Goal: Task Accomplishment & Management: Use online tool/utility

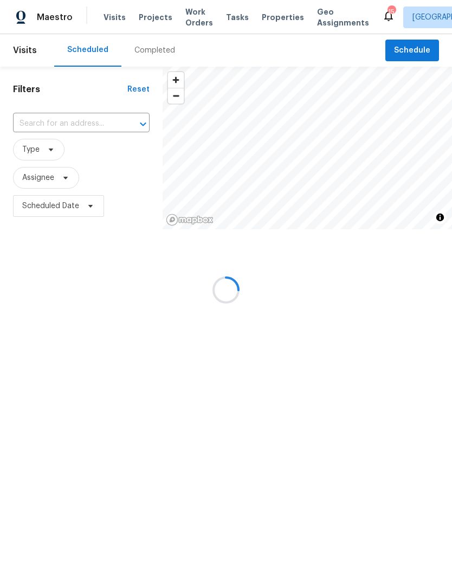
click at [55, 126] on html "Maestro Visits Projects Work Orders Tasks Properties Geo Assignments 15 Nashvil…" at bounding box center [226, 149] width 452 height 298
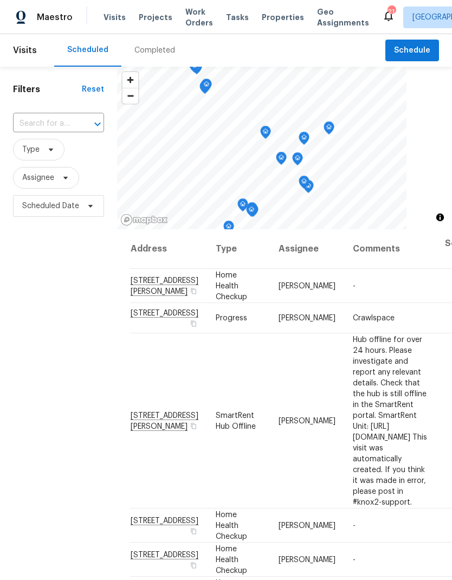
click at [186, 23] on span "Work Orders" at bounding box center [199, 18] width 28 height 22
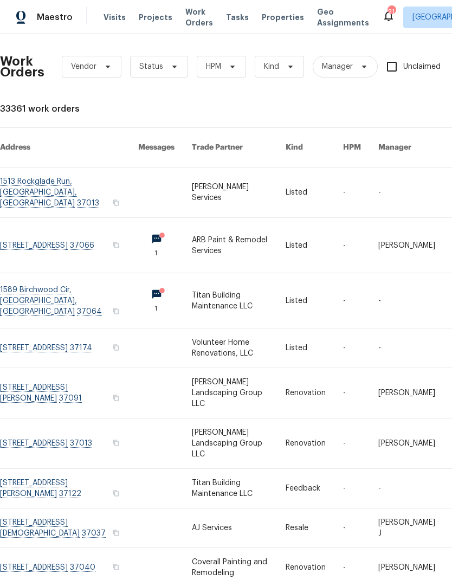
click at [220, 219] on link at bounding box center [239, 245] width 94 height 55
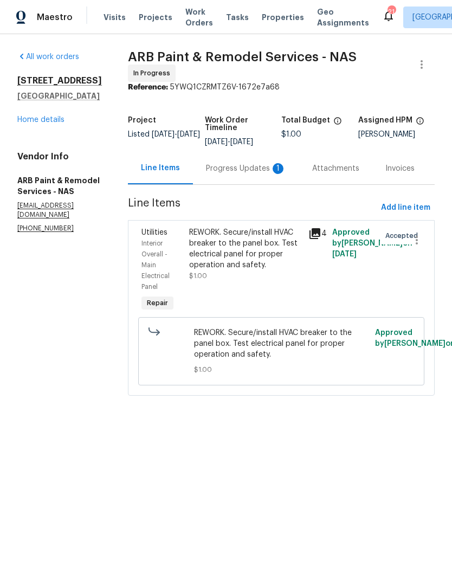
click at [235, 261] on div "REWORK. Secure/install HVAC breaker to the panel box. Test electrical panel for…" at bounding box center [245, 248] width 113 height 43
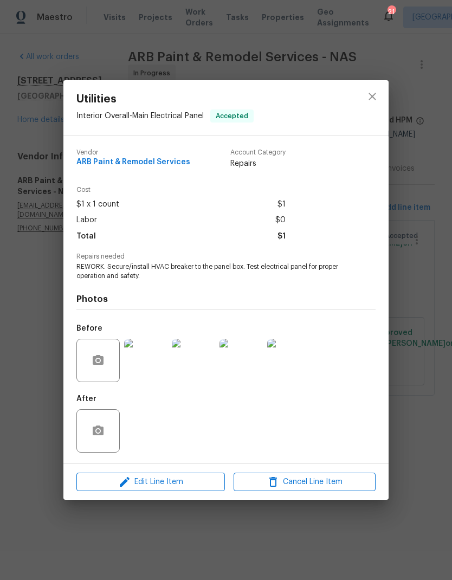
click at [140, 373] on img at bounding box center [145, 360] width 43 height 43
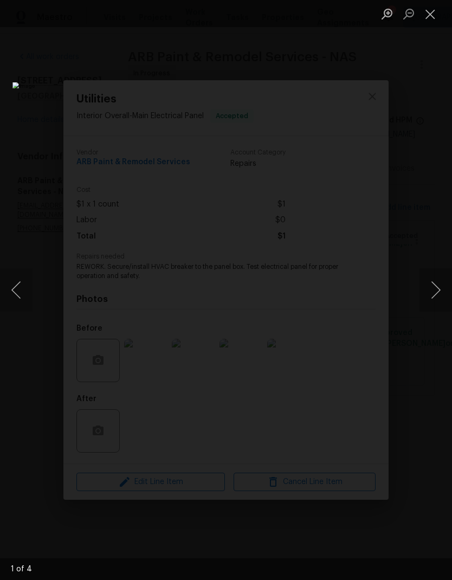
click at [432, 11] on button "Close lightbox" at bounding box center [430, 13] width 22 height 19
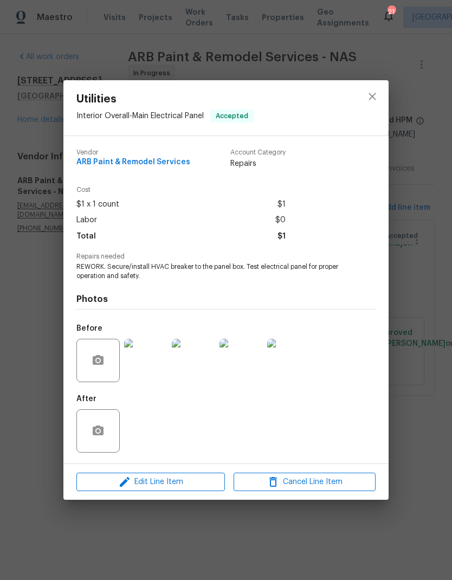
click at [148, 363] on img at bounding box center [145, 360] width 43 height 43
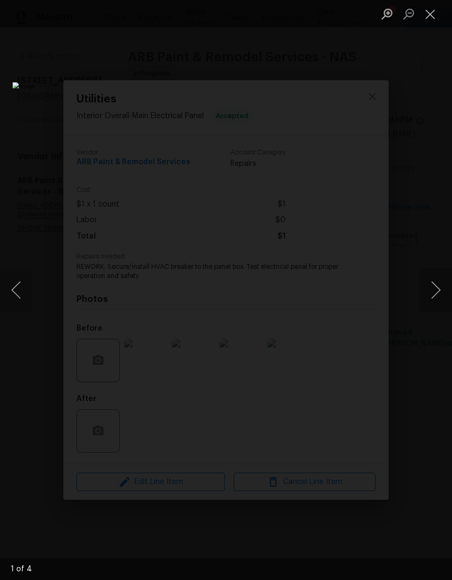
click at [437, 295] on button "Next image" at bounding box center [435, 289] width 33 height 43
click at [440, 288] on button "Next image" at bounding box center [435, 289] width 33 height 43
click at [432, 14] on button "Close lightbox" at bounding box center [430, 13] width 22 height 19
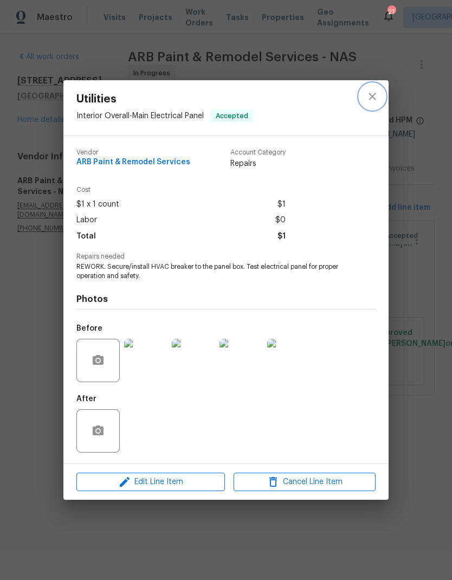
click at [375, 95] on icon "close" at bounding box center [372, 96] width 13 height 13
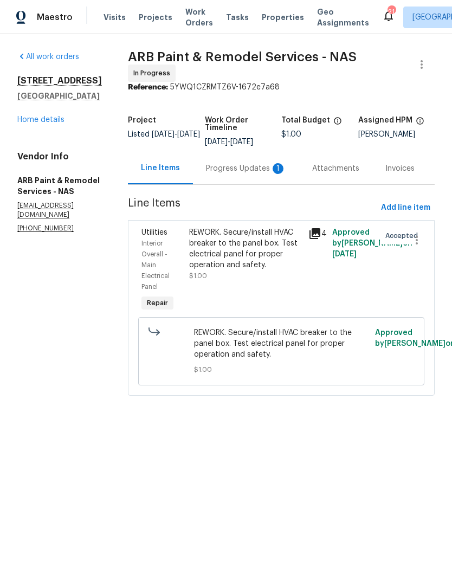
click at [272, 163] on div "1" at bounding box center [277, 168] width 11 height 11
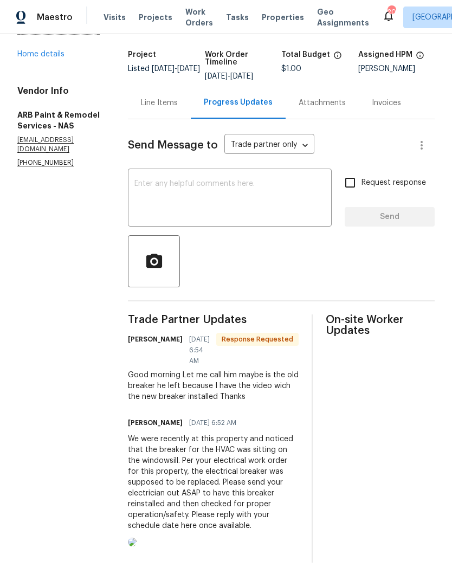
scroll to position [77, 0]
click at [160, 98] on div "Line Items" at bounding box center [159, 103] width 37 height 11
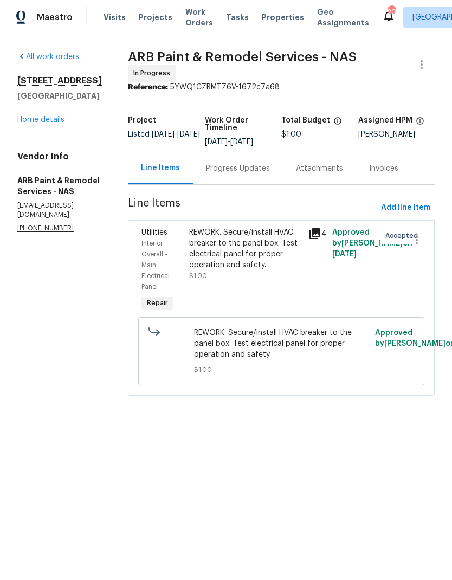
click at [254, 253] on div "REWORK. Secure/install HVAC breaker to the panel box. Test electrical panel for…" at bounding box center [245, 248] width 113 height 43
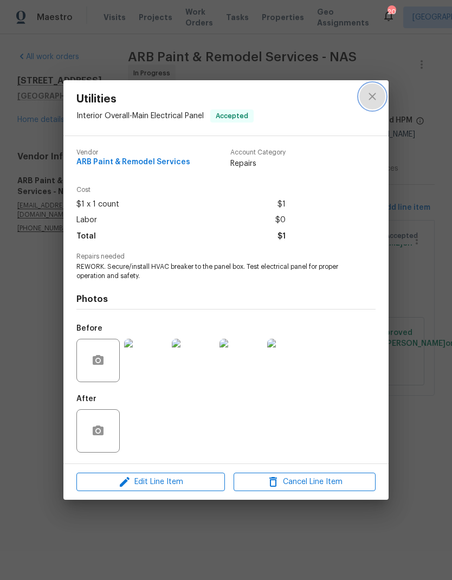
click at [361, 101] on button "close" at bounding box center [372, 96] width 26 height 26
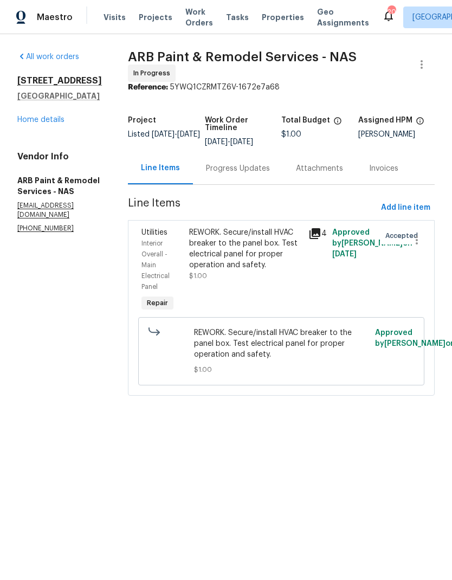
click at [245, 256] on div "REWORK. Secure/install HVAC breaker to the panel box. Test electrical panel for…" at bounding box center [245, 248] width 113 height 43
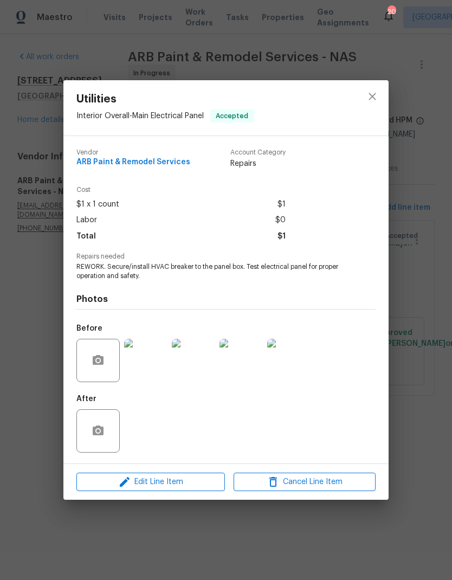
click at [245, 362] on img at bounding box center [240, 360] width 43 height 43
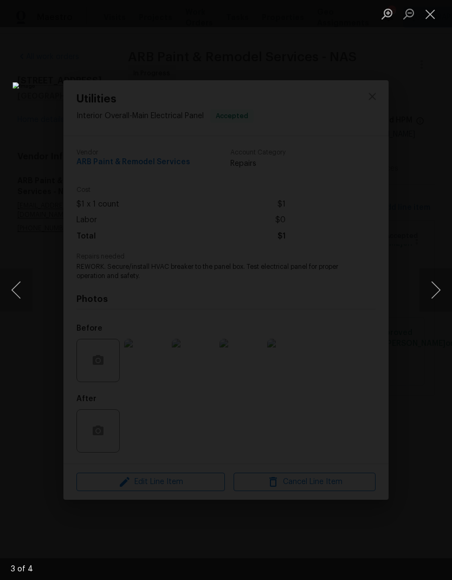
click at [428, 16] on button "Close lightbox" at bounding box center [430, 13] width 22 height 19
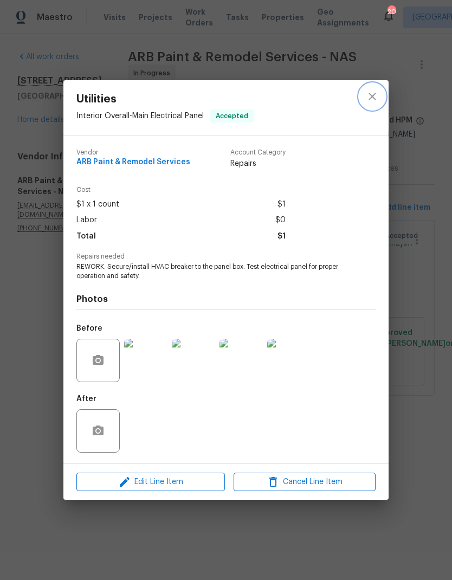
click at [375, 96] on icon "close" at bounding box center [372, 96] width 13 height 13
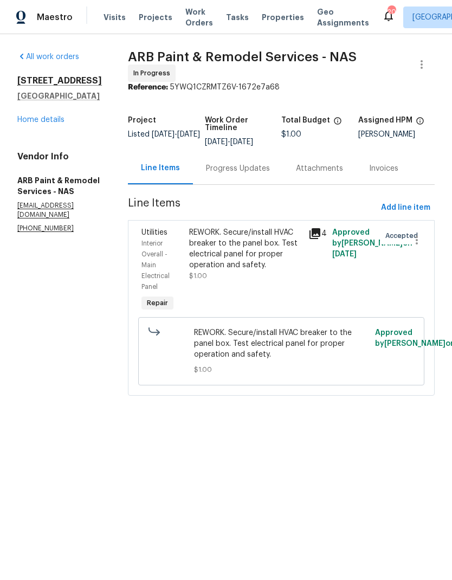
click at [39, 292] on section "All work orders 1208 Langwood Dr Gallatin, TN 37066 Home details Vendor Info AR…" at bounding box center [59, 229] width 85 height 357
click at [106, 20] on span "Visits" at bounding box center [114, 17] width 22 height 11
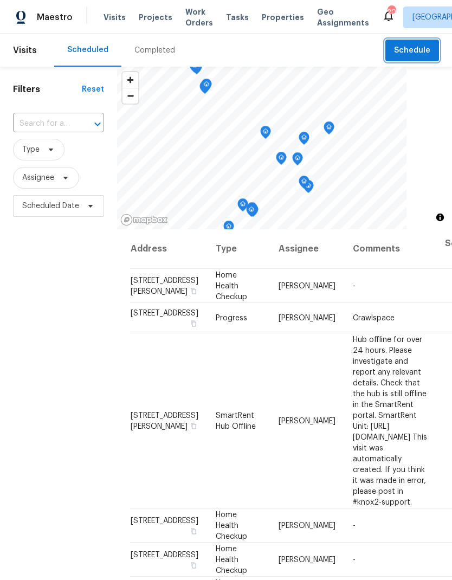
click at [412, 50] on span "Schedule" at bounding box center [412, 51] width 36 height 14
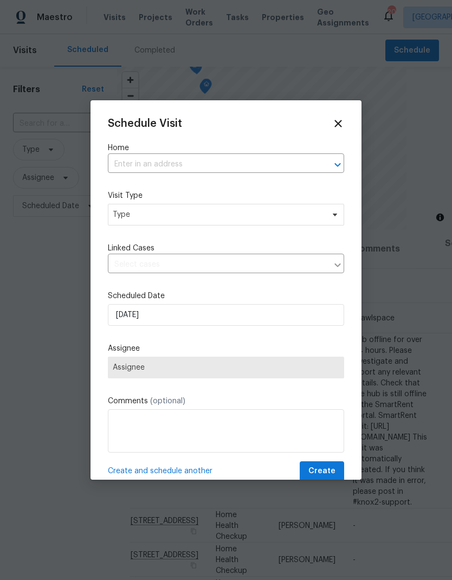
click at [161, 149] on label "Home" at bounding box center [226, 147] width 236 height 11
click at [138, 152] on label "Home" at bounding box center [226, 147] width 236 height 11
click at [140, 164] on input "text" at bounding box center [211, 164] width 206 height 17
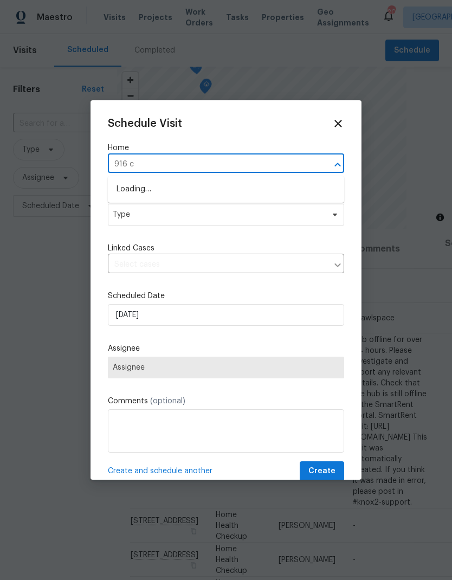
type input "916 co"
click at [142, 190] on li "[STREET_ADDRESS]" at bounding box center [226, 189] width 236 height 18
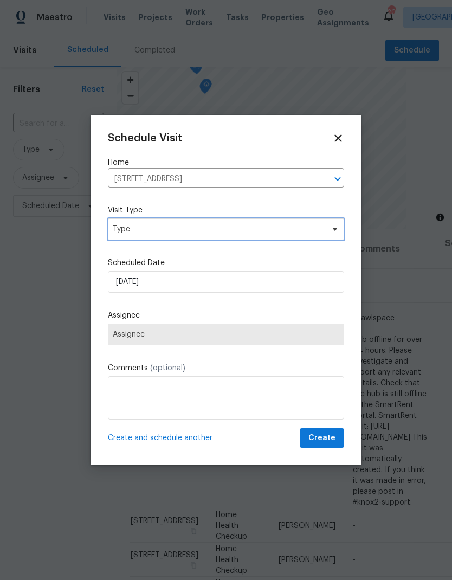
click at [127, 226] on span "Type" at bounding box center [218, 229] width 211 height 11
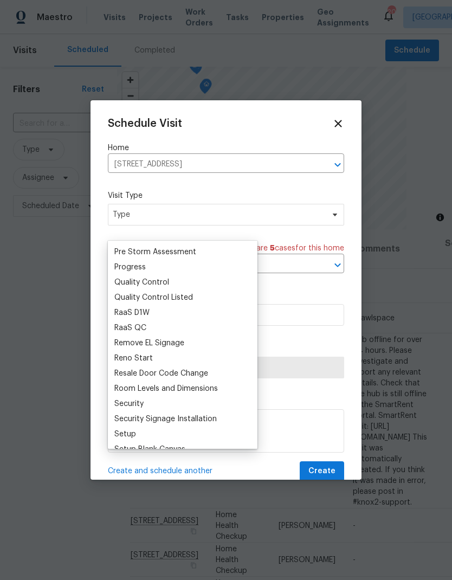
scroll to position [711, 0]
click at [127, 264] on div "Progress" at bounding box center [129, 267] width 31 height 11
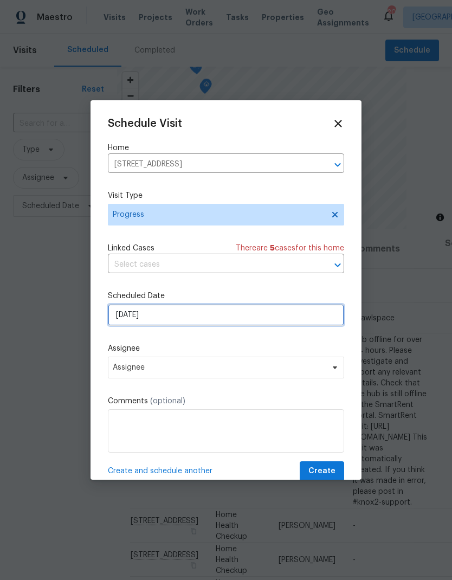
click at [125, 323] on input "[DATE]" at bounding box center [226, 315] width 236 height 22
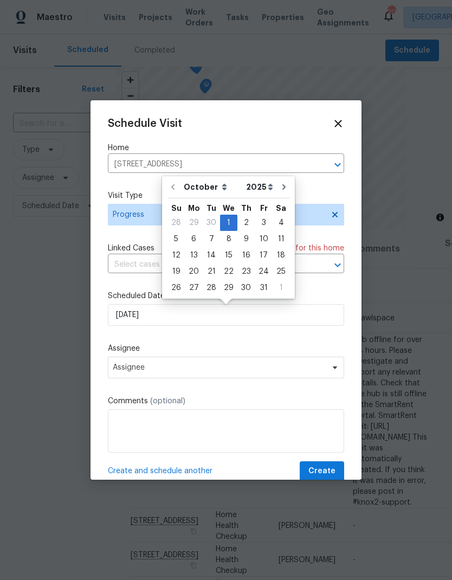
click at [174, 343] on div "Schedule Visit Home [STREET_ADDRESS] ​ Visit Type Progress Linked Cases There a…" at bounding box center [226, 299] width 236 height 363
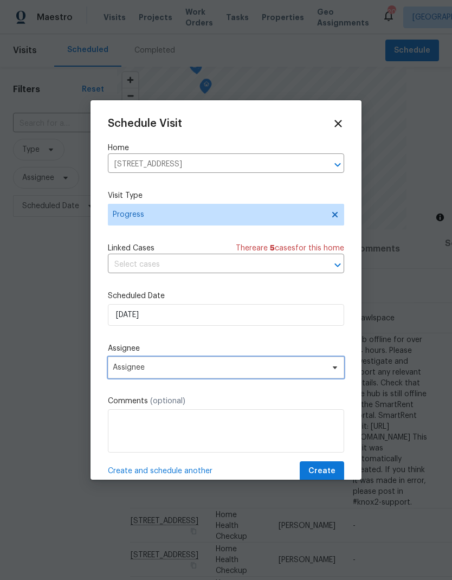
click at [127, 370] on span "Assignee" at bounding box center [219, 367] width 212 height 9
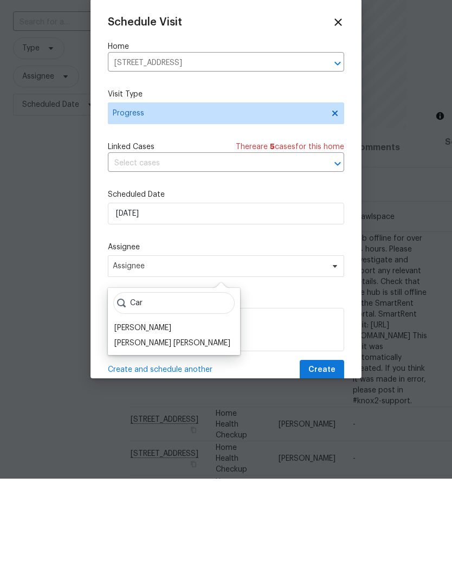
type input "Car"
click at [126, 424] on div "[PERSON_NAME]" at bounding box center [142, 429] width 57 height 11
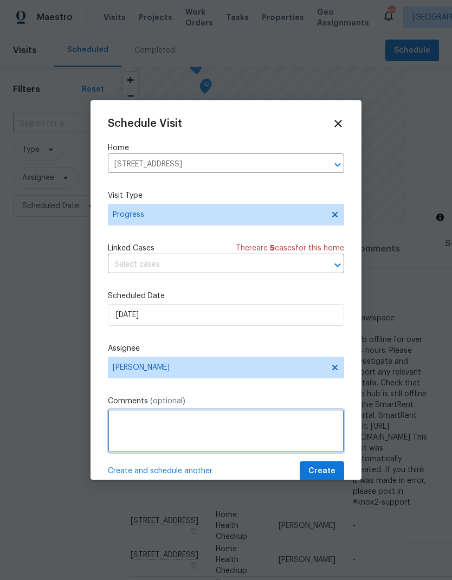
click at [128, 439] on textarea at bounding box center [226, 430] width 236 height 43
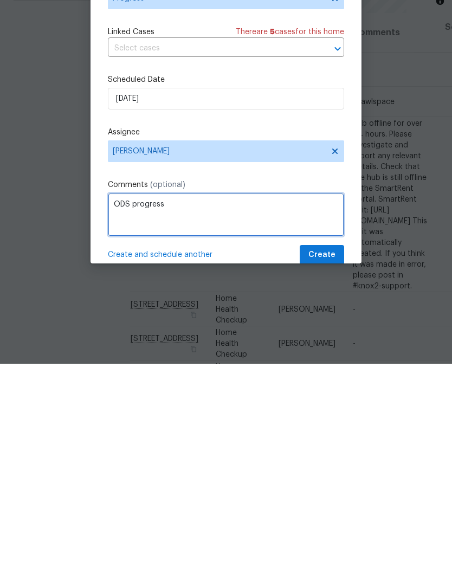
type textarea "ODS progress"
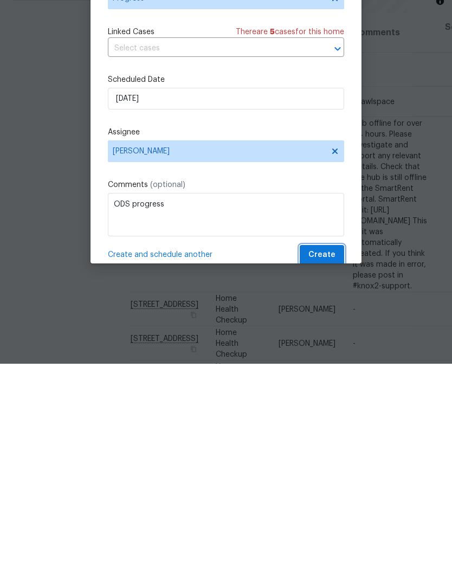
click at [318, 461] on button "Create" at bounding box center [322, 471] width 44 height 20
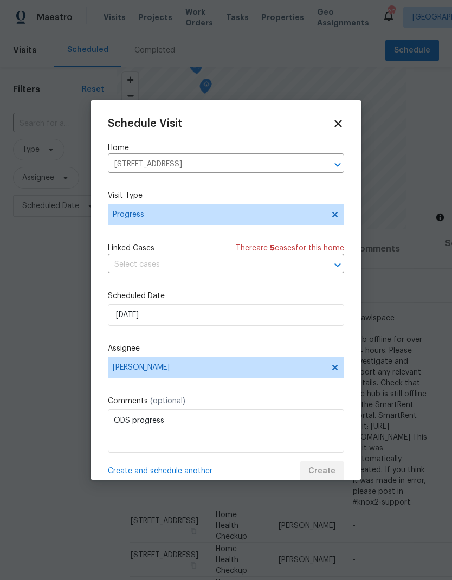
scroll to position [0, 0]
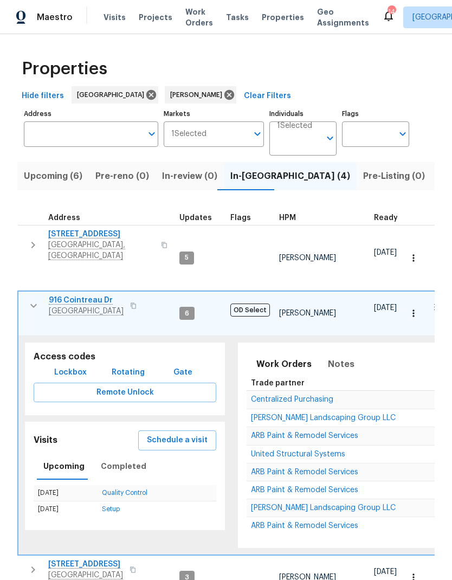
click at [166, 433] on span "Schedule a visit" at bounding box center [177, 440] width 61 height 14
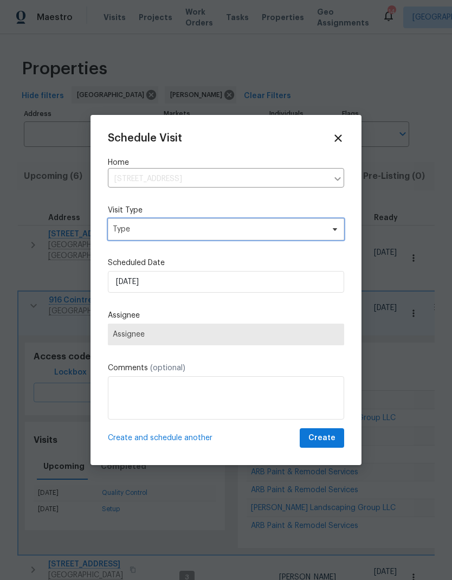
click at [138, 232] on span "Type" at bounding box center [218, 229] width 211 height 11
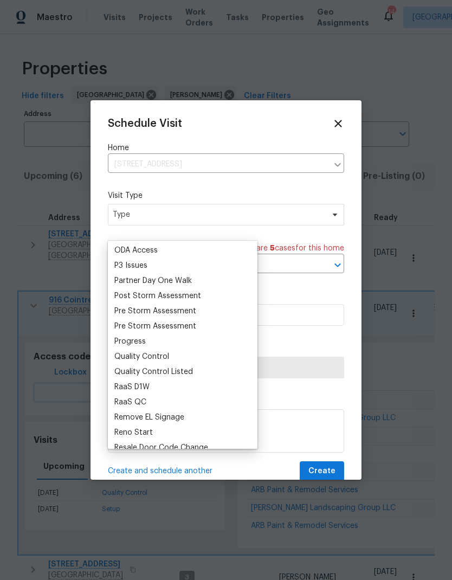
scroll to position [638, 0]
click at [122, 336] on div "Progress" at bounding box center [129, 340] width 31 height 11
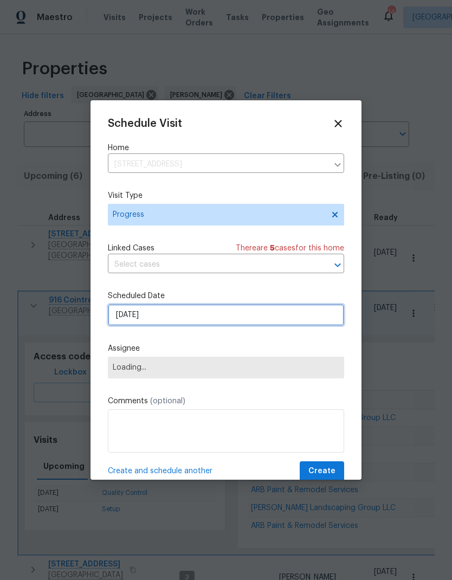
click at [123, 320] on input "[DATE]" at bounding box center [226, 315] width 236 height 22
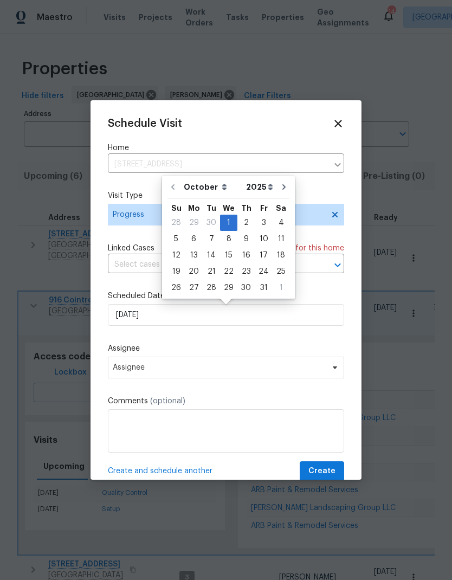
click at [113, 335] on div "Schedule Visit Home [STREET_ADDRESS] ​ Visit Type Progress Linked Cases There a…" at bounding box center [226, 299] width 236 height 363
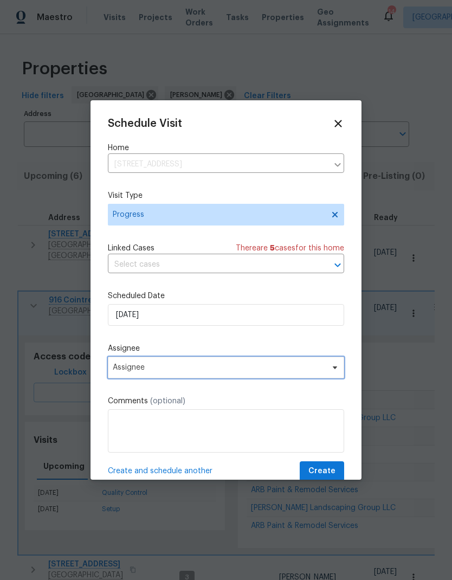
click at [126, 371] on span "Assignee" at bounding box center [219, 367] width 212 height 9
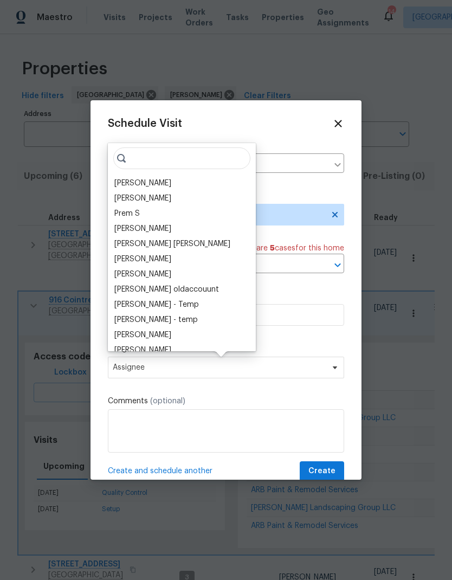
click at [127, 179] on div "[PERSON_NAME]" at bounding box center [142, 183] width 57 height 11
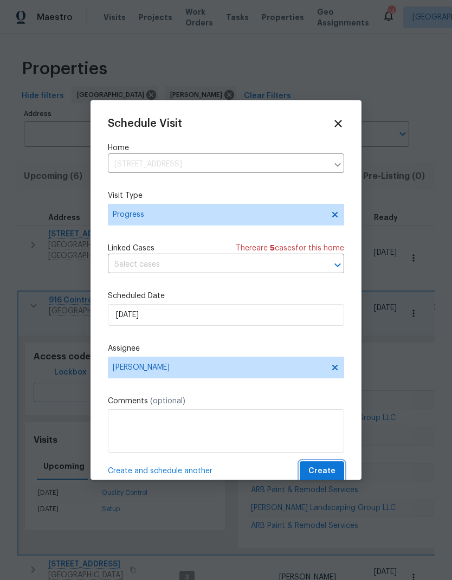
click at [317, 469] on span "Create" at bounding box center [321, 471] width 27 height 14
